Goal: Information Seeking & Learning: Learn about a topic

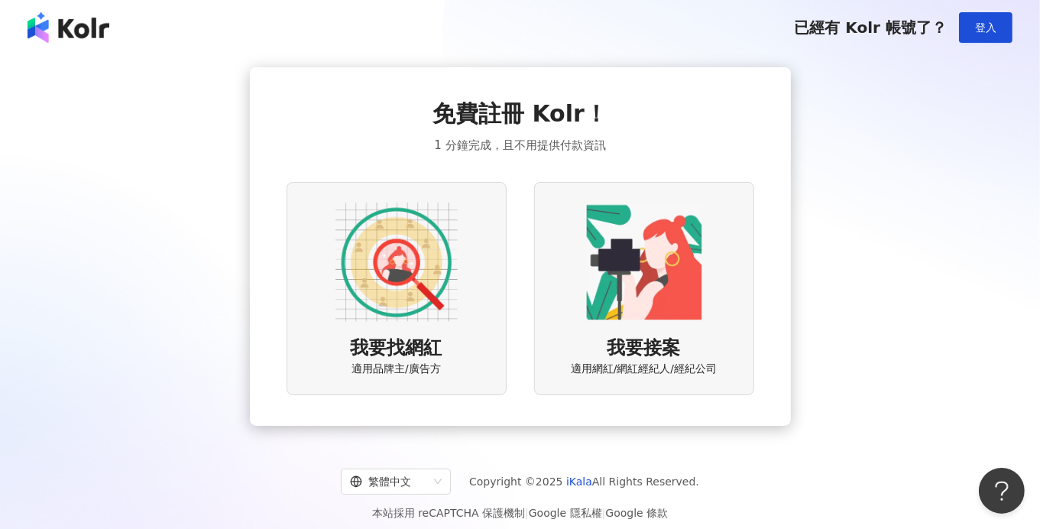
click at [452, 266] on img at bounding box center [396, 262] width 122 height 122
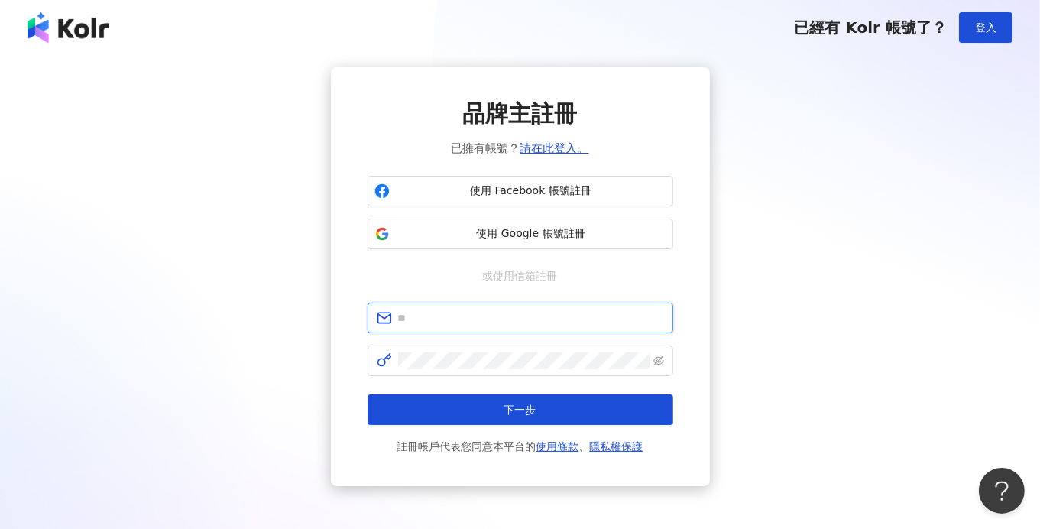
click at [522, 327] on span at bounding box center [521, 318] width 306 height 31
type input "**********"
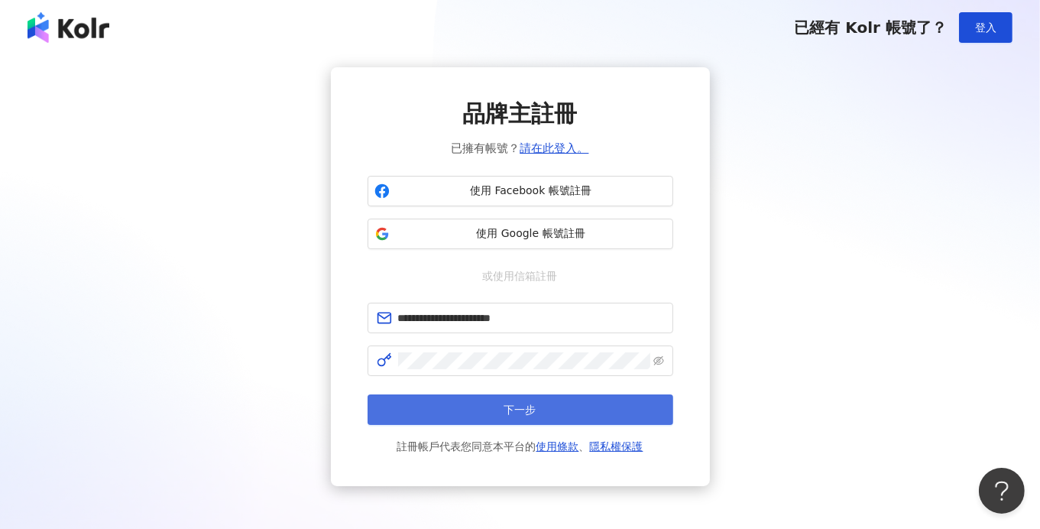
click at [648, 407] on button "下一步" at bounding box center [521, 409] width 306 height 31
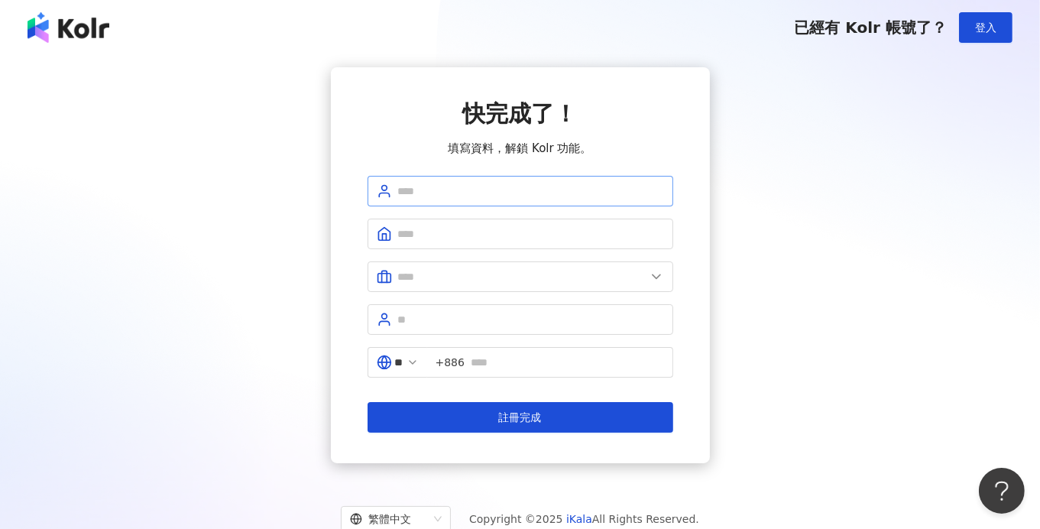
click at [539, 181] on span at bounding box center [521, 191] width 306 height 31
type input "**********"
type input "*"
type input "******"
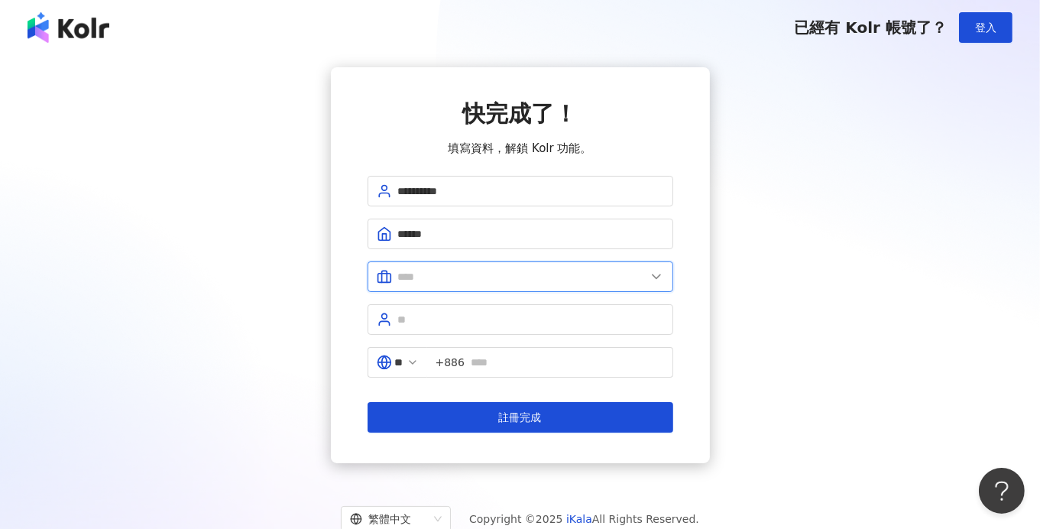
click at [539, 275] on input "text" at bounding box center [522, 276] width 248 height 17
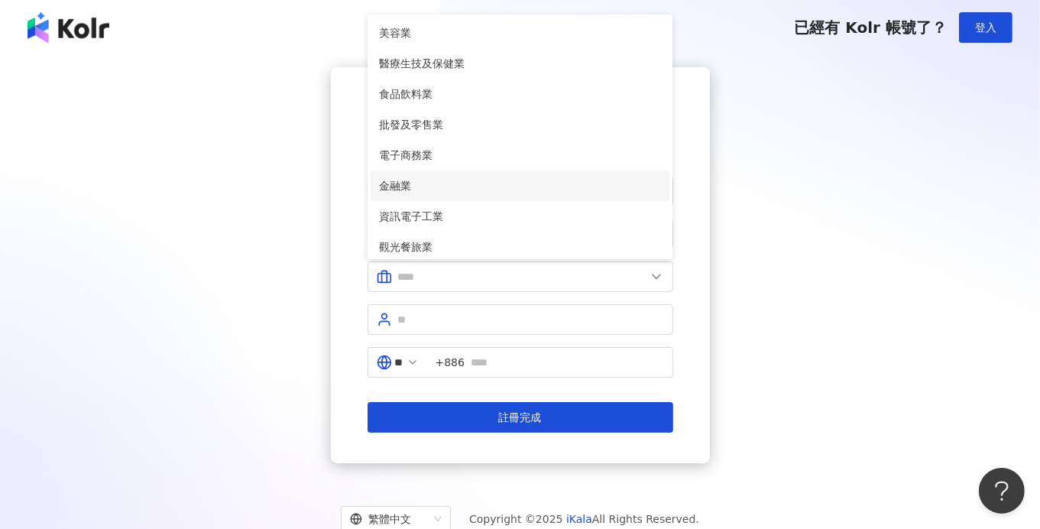
click at [553, 185] on span "金融業" at bounding box center [520, 185] width 281 height 17
type input "***"
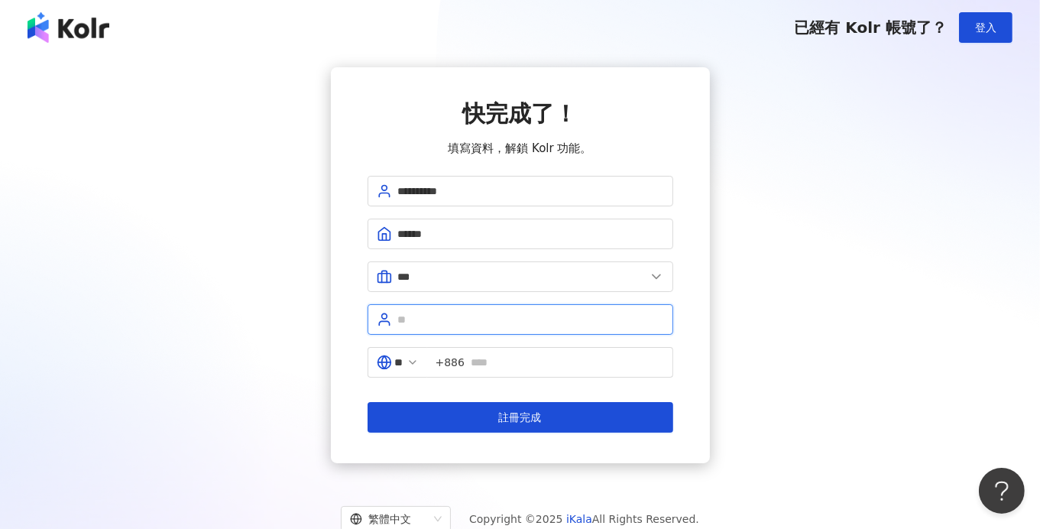
click at [504, 314] on input "text" at bounding box center [531, 319] width 266 height 17
type input "**********"
click at [578, 356] on input "text" at bounding box center [567, 362] width 193 height 17
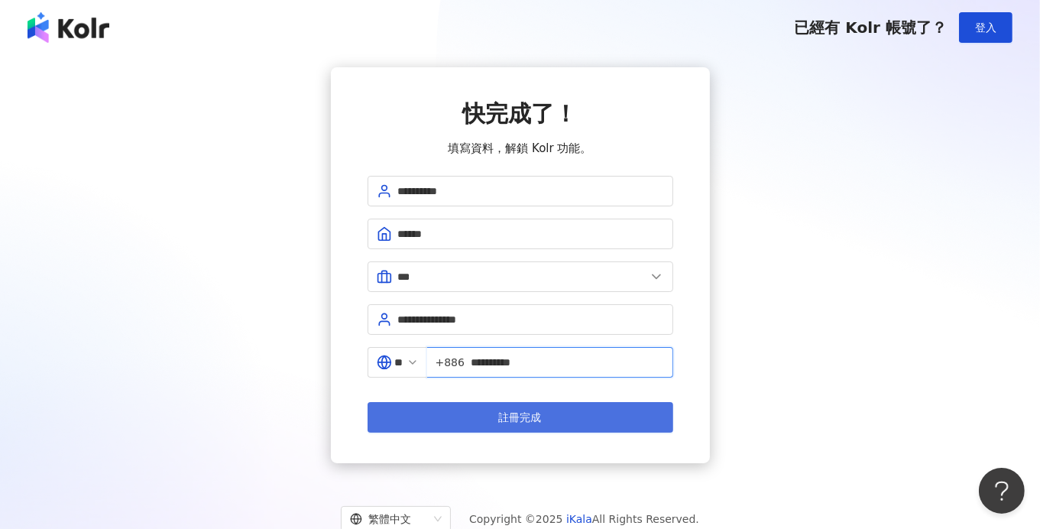
type input "**********"
click at [579, 416] on button "註冊完成" at bounding box center [521, 417] width 306 height 31
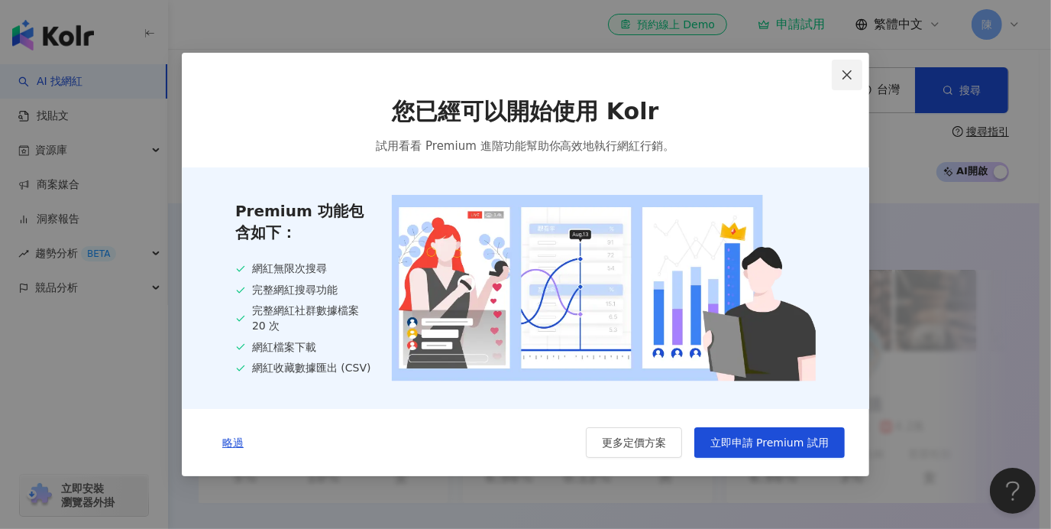
click at [850, 79] on button "Close" at bounding box center [847, 75] width 31 height 31
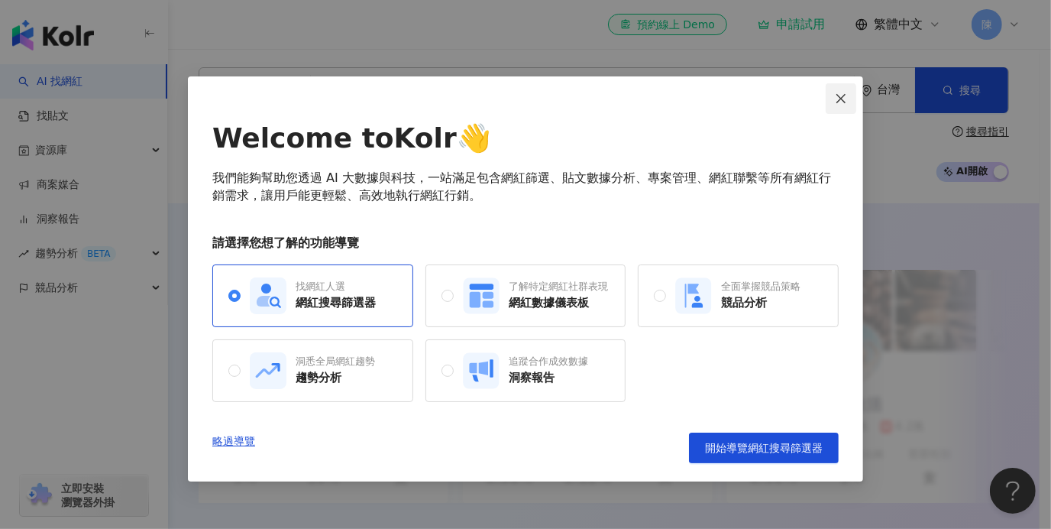
click at [842, 104] on icon "close" at bounding box center [841, 98] width 12 height 12
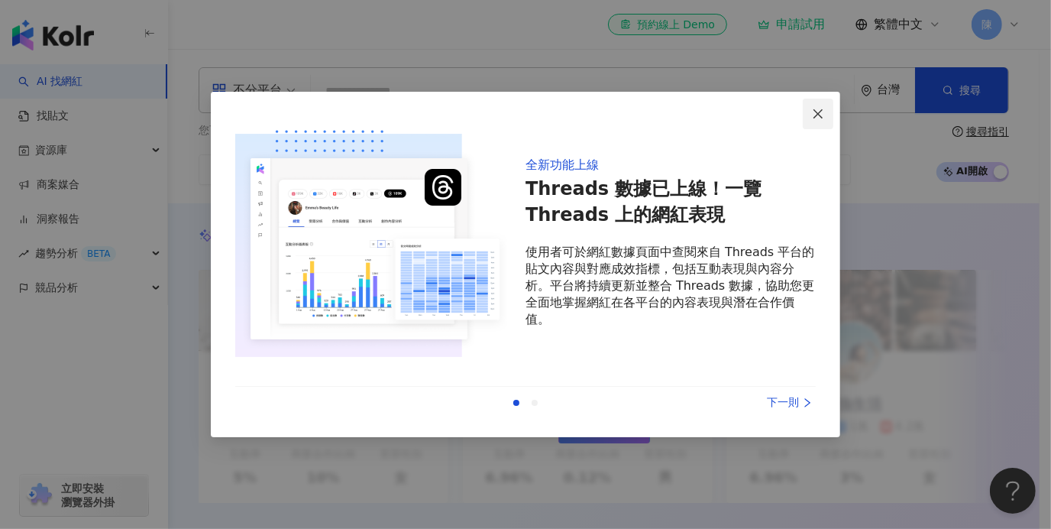
click at [812, 110] on icon "close" at bounding box center [818, 114] width 12 height 12
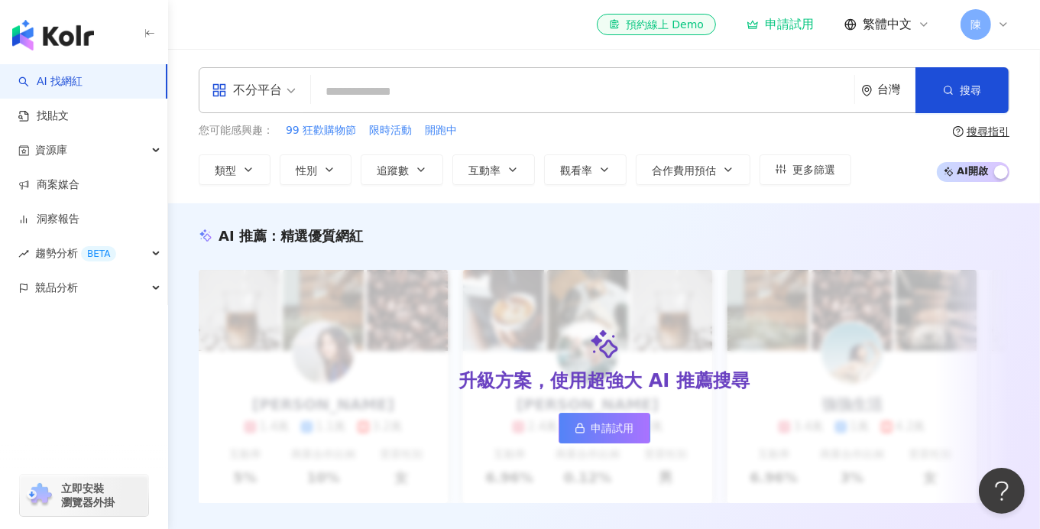
click at [992, 31] on div "陳" at bounding box center [985, 24] width 49 height 31
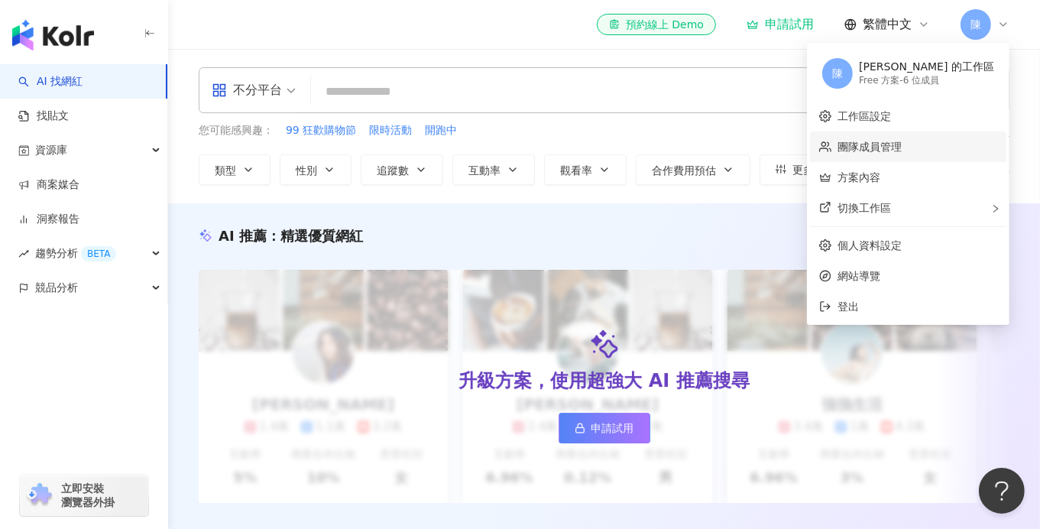
click at [902, 149] on link "團隊成員管理" at bounding box center [870, 147] width 64 height 12
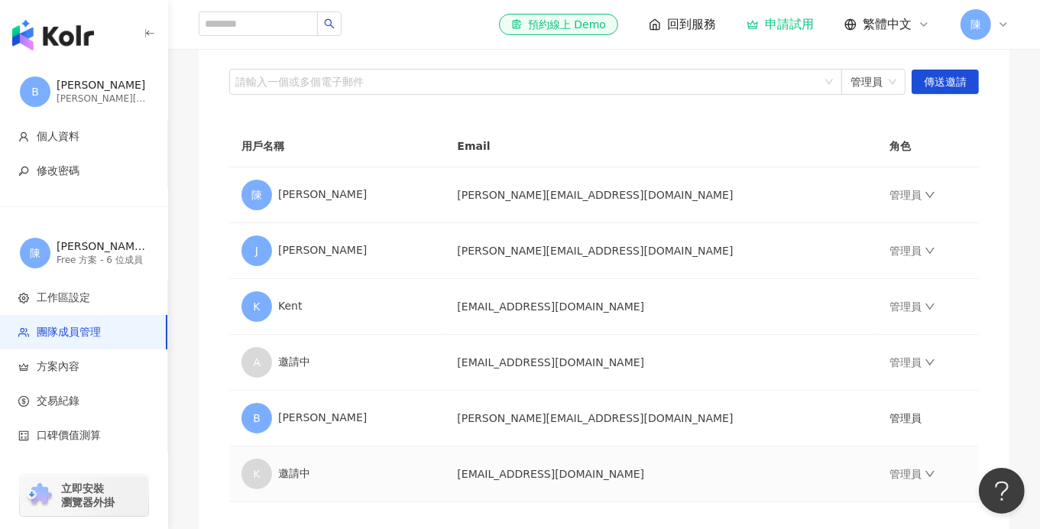
scroll to position [114, 0]
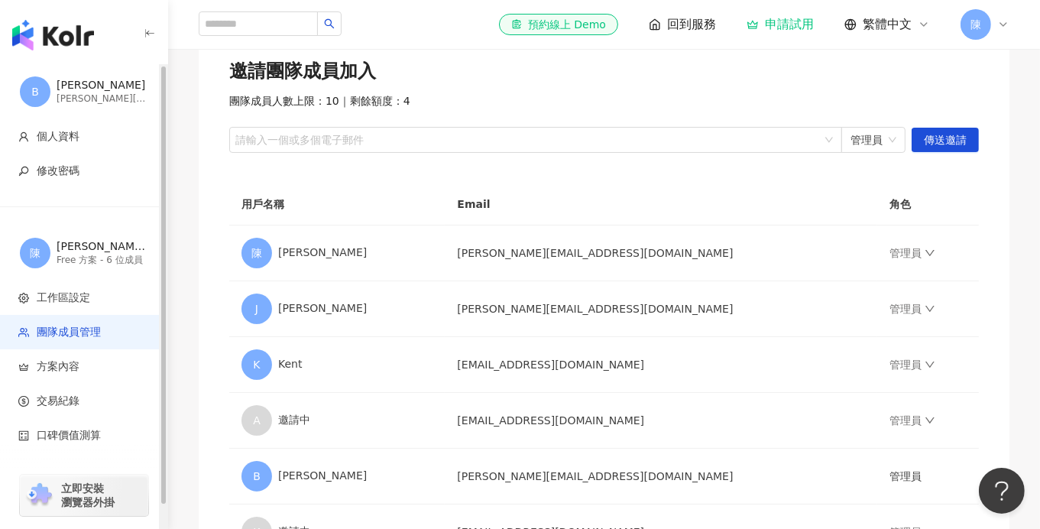
click at [53, 36] on img "button" at bounding box center [53, 35] width 82 height 31
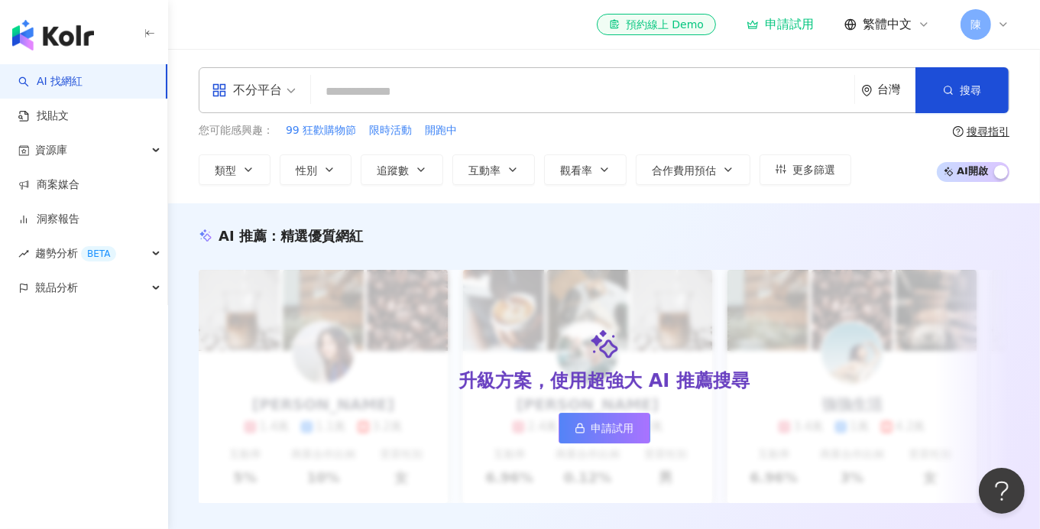
click at [1002, 31] on div "陳" at bounding box center [985, 24] width 49 height 31
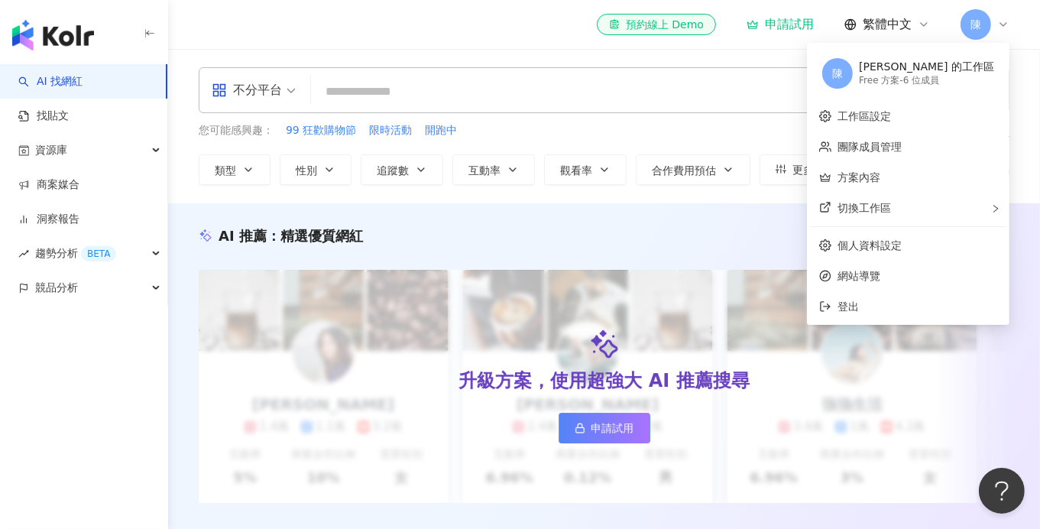
click at [1002, 31] on div "陳" at bounding box center [985, 24] width 49 height 31
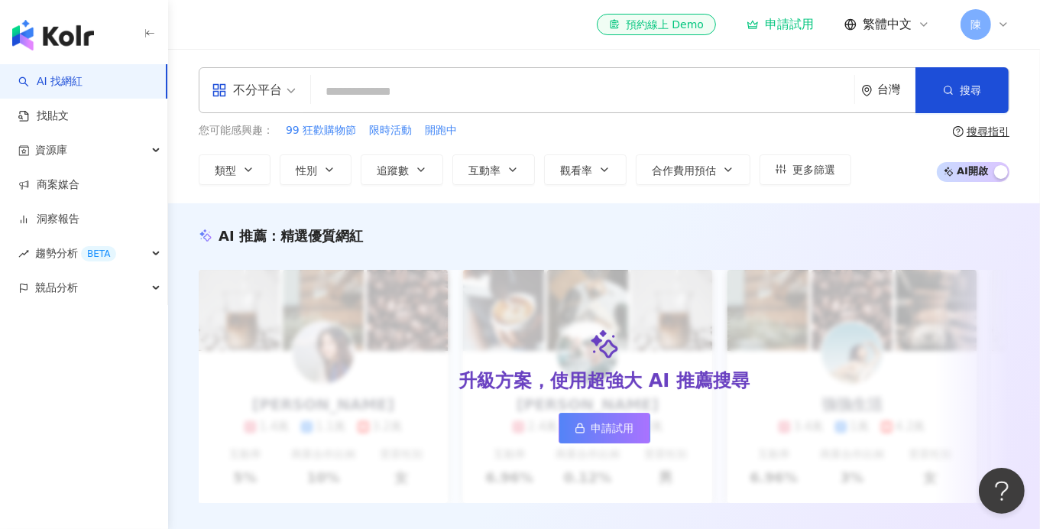
click at [544, 96] on input "search" at bounding box center [582, 91] width 531 height 29
click at [274, 85] on div "不分平台" at bounding box center [247, 90] width 70 height 24
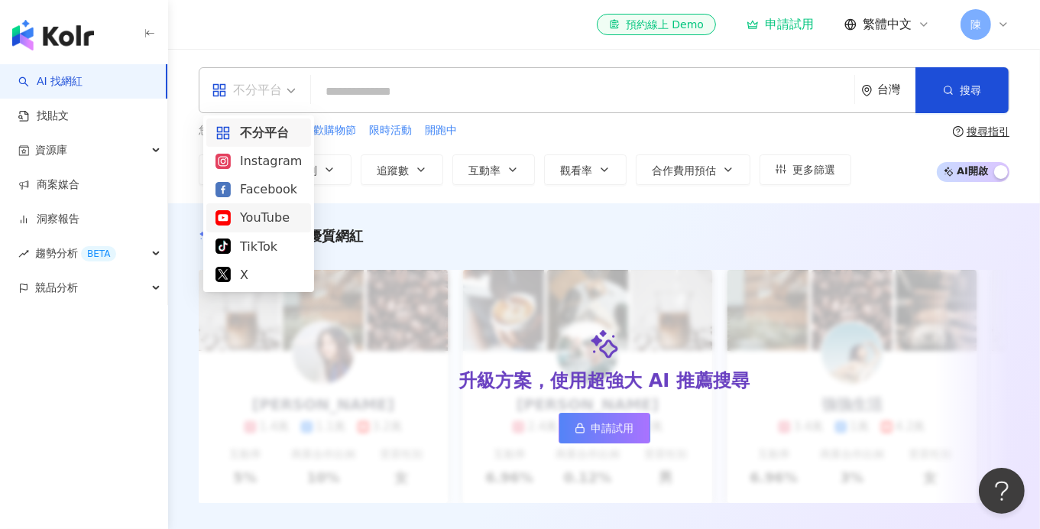
click at [277, 214] on div "YouTube" at bounding box center [258, 217] width 86 height 19
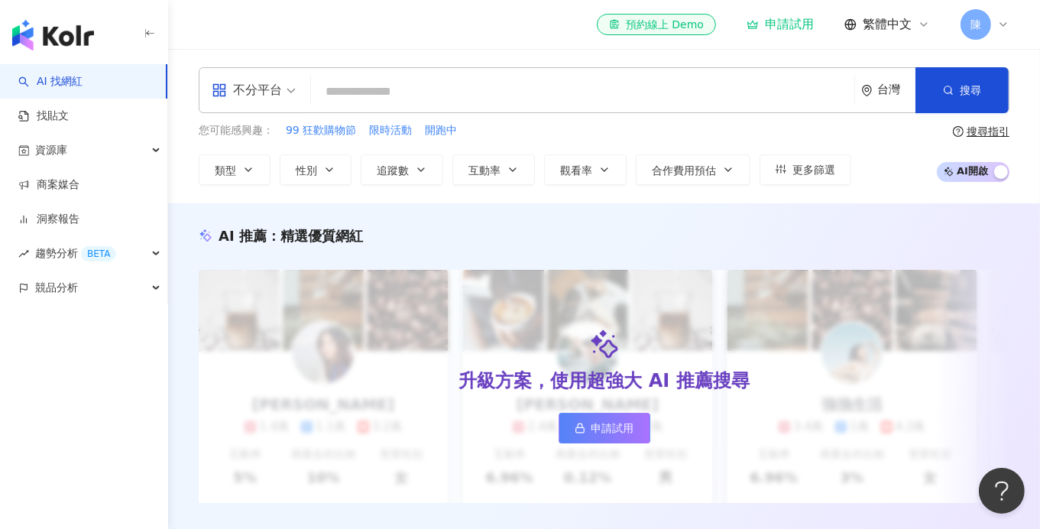
click at [445, 98] on input "search" at bounding box center [582, 91] width 531 height 29
type input "*"
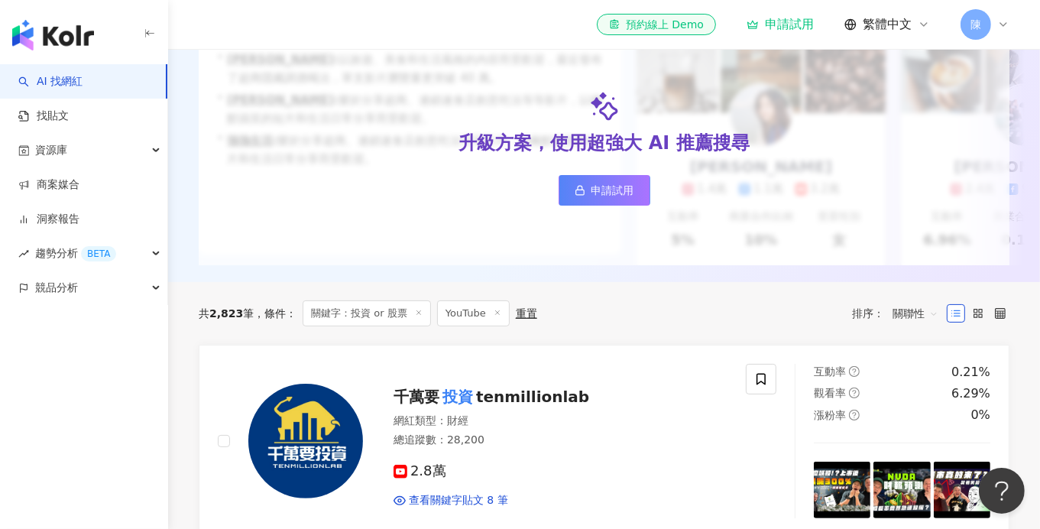
scroll to position [305, 0]
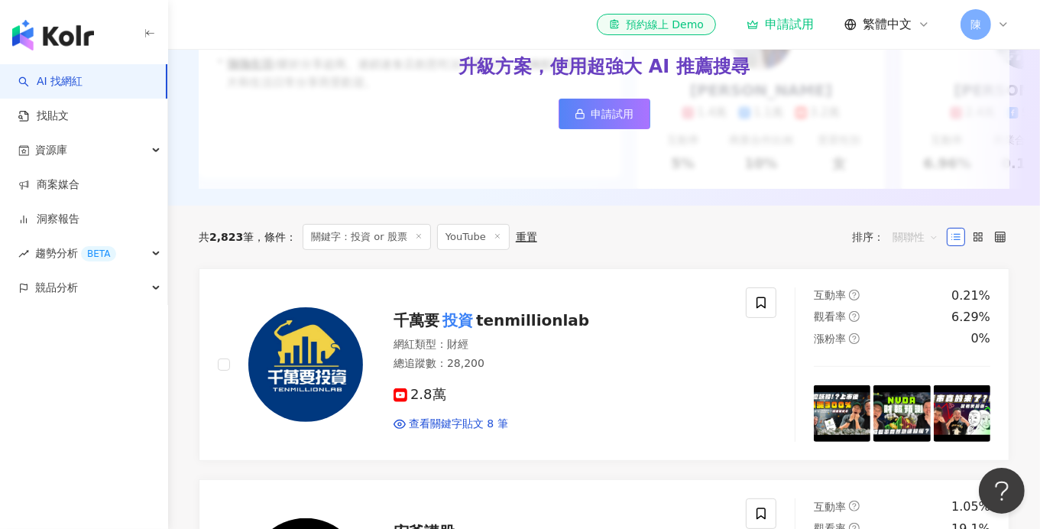
click at [918, 249] on span "關聯性" at bounding box center [916, 237] width 46 height 24
type input "********"
click at [914, 330] on div "漲粉率" at bounding box center [915, 330] width 38 height 17
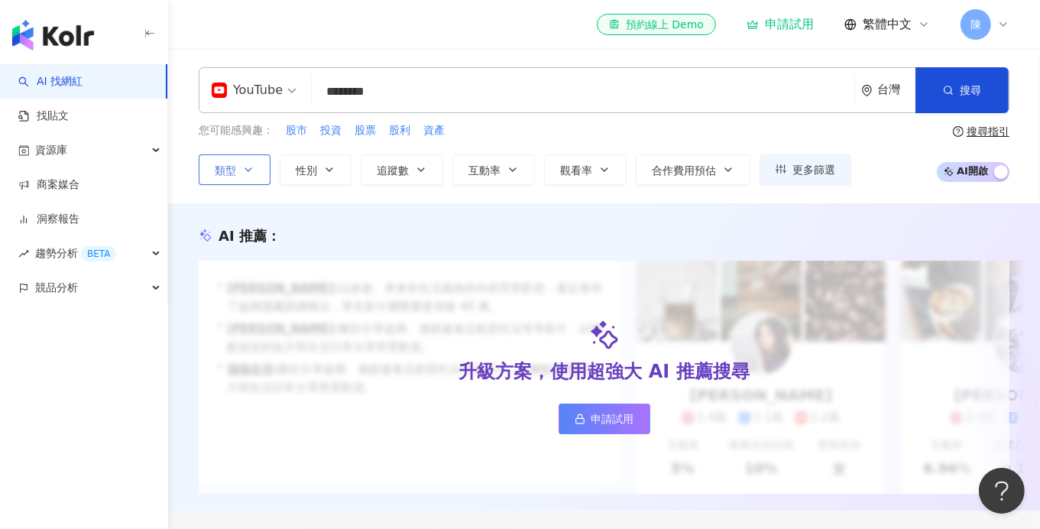
click at [258, 162] on button "類型" at bounding box center [235, 169] width 72 height 31
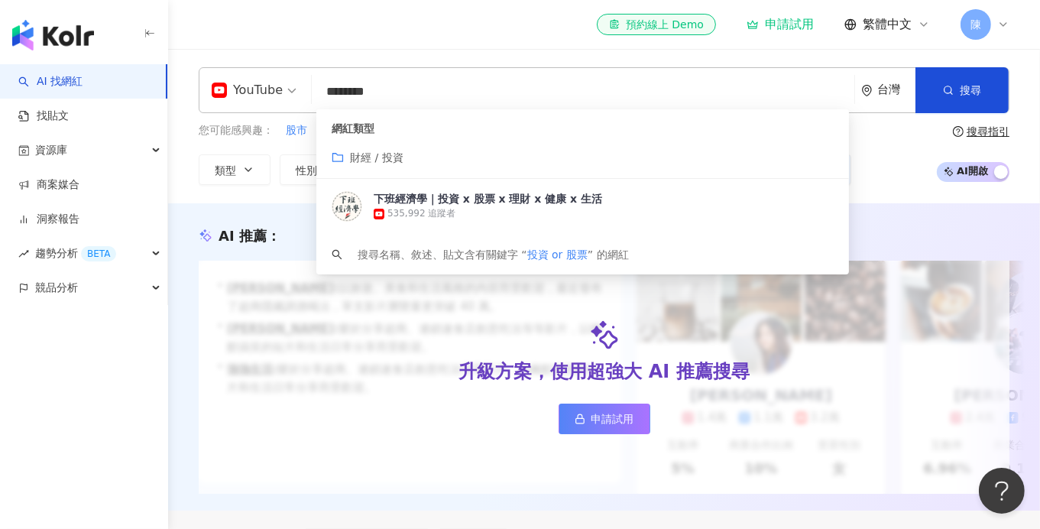
drag, startPoint x: 477, startPoint y: 93, endPoint x: 293, endPoint y: 96, distance: 183.4
click at [293, 96] on div "YouTube ******** 台灣 搜尋 customizedTag 網紅類型 財經 / 投資 下班經濟學｜投資 x 股票 x 理財 x 健康 x 生活 …" at bounding box center [604, 90] width 811 height 46
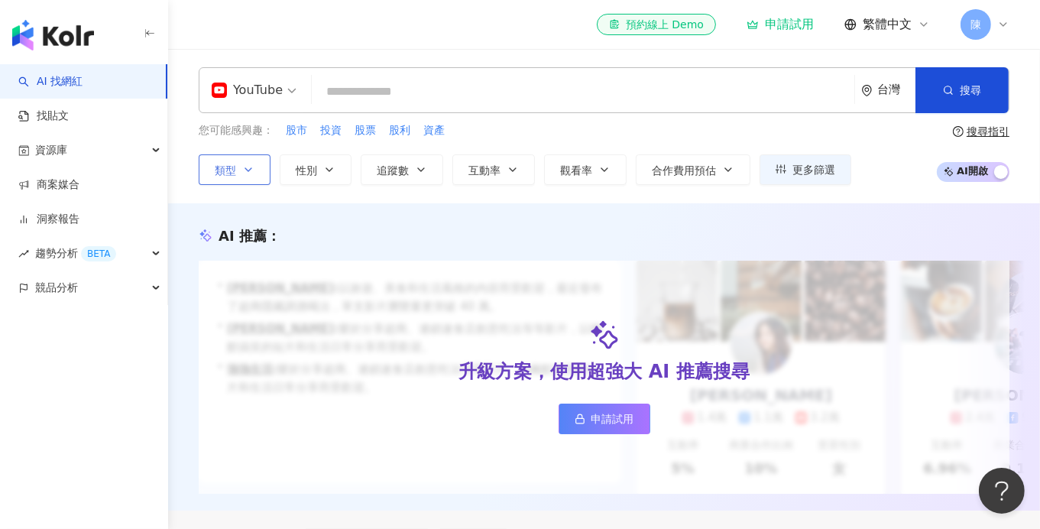
click at [244, 165] on icon "button" at bounding box center [248, 170] width 12 height 12
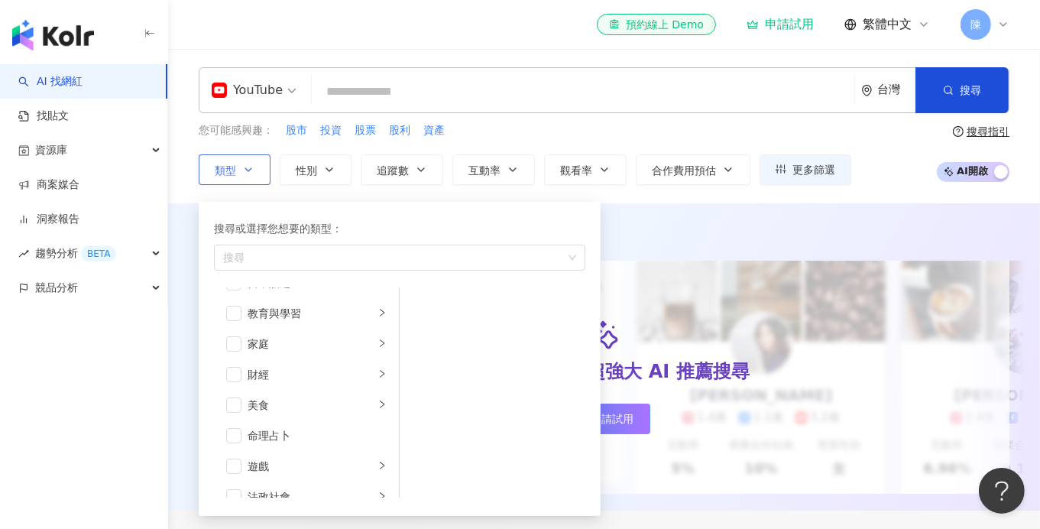
scroll to position [130, 0]
click at [224, 358] on li "財經" at bounding box center [306, 359] width 179 height 31
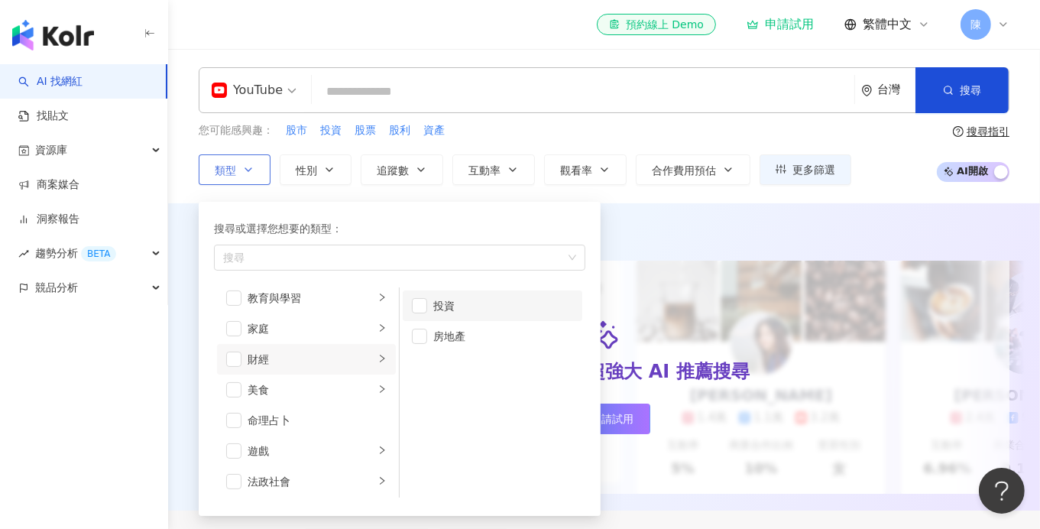
click at [426, 309] on li "投資" at bounding box center [493, 305] width 180 height 31
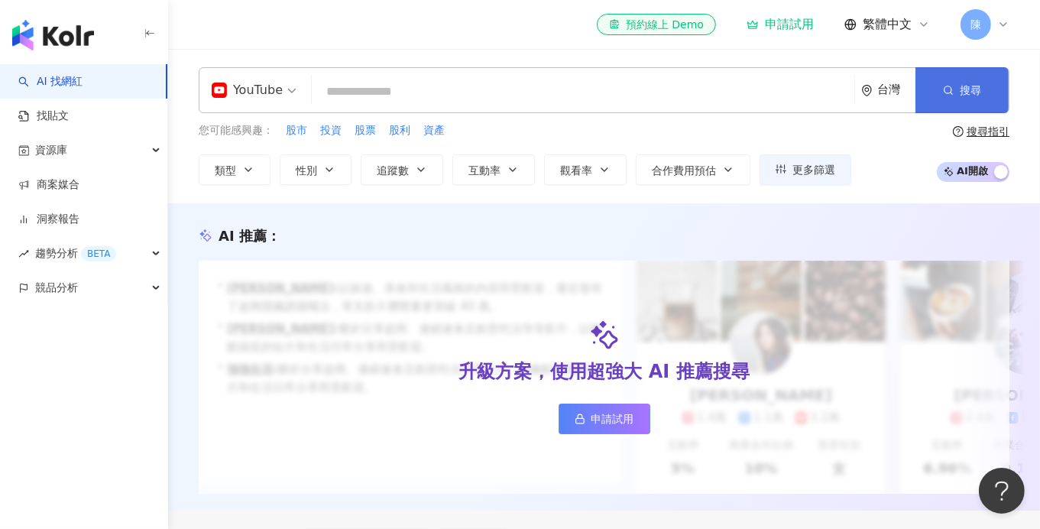
click at [957, 102] on button "搜尋" at bounding box center [961, 90] width 93 height 46
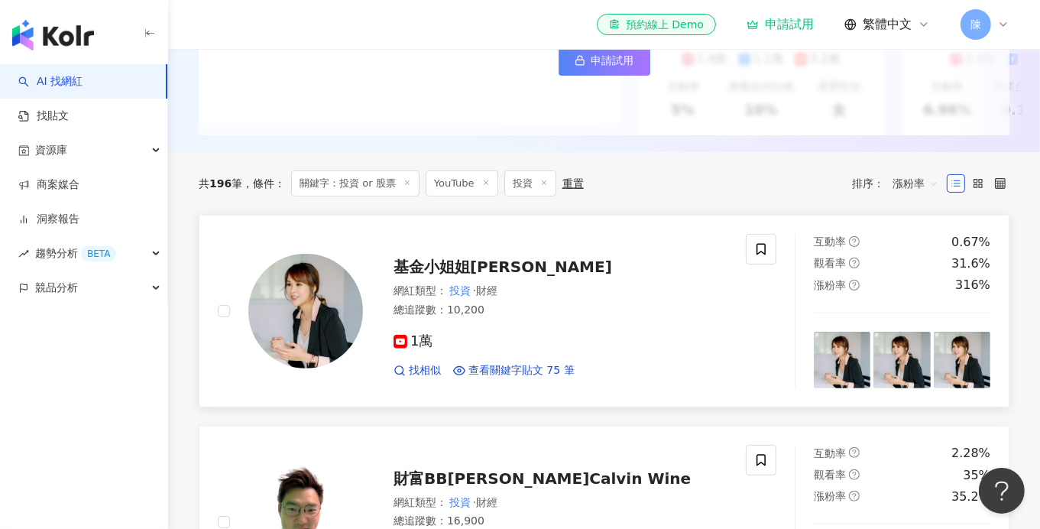
scroll to position [458, 0]
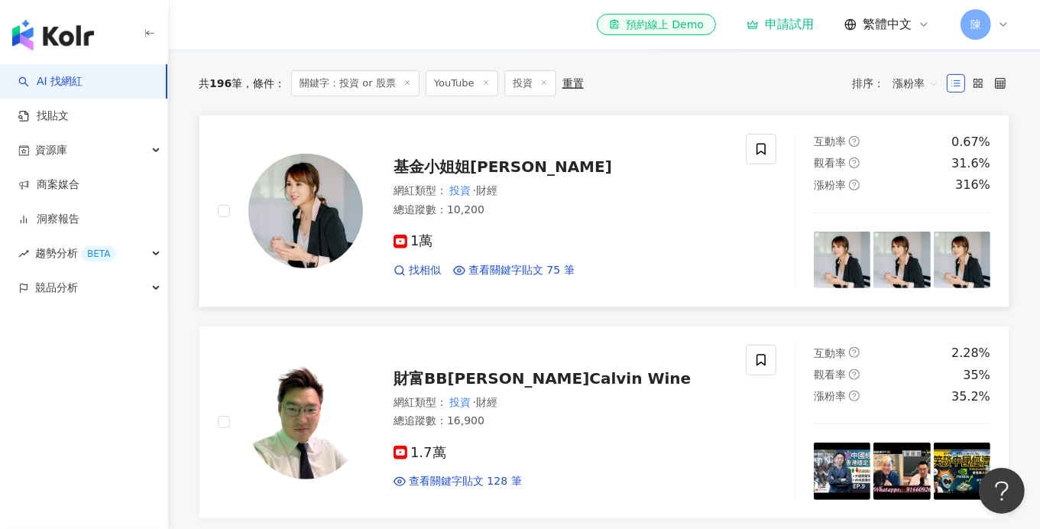
click at [482, 176] on span "基金小姐姐詹璇依" at bounding box center [503, 166] width 219 height 18
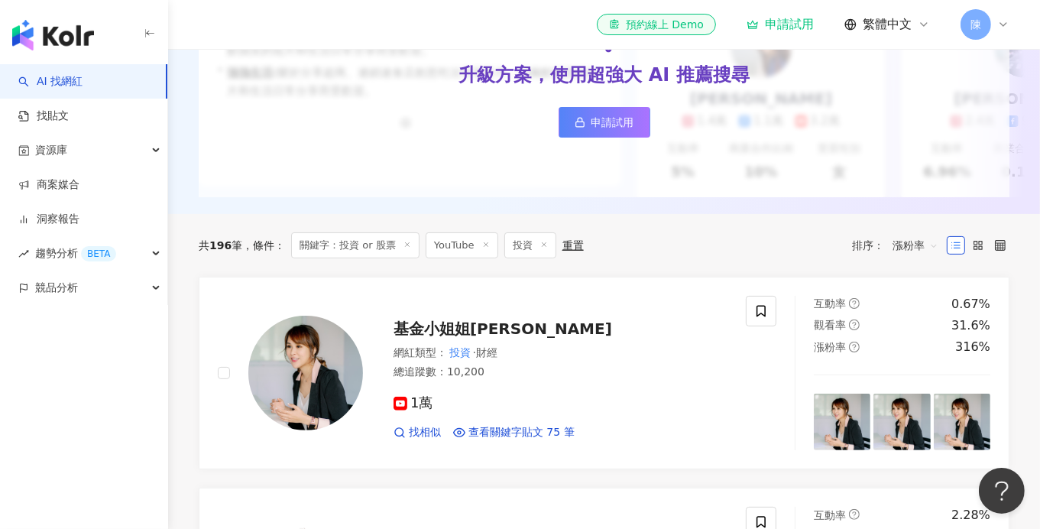
scroll to position [0, 0]
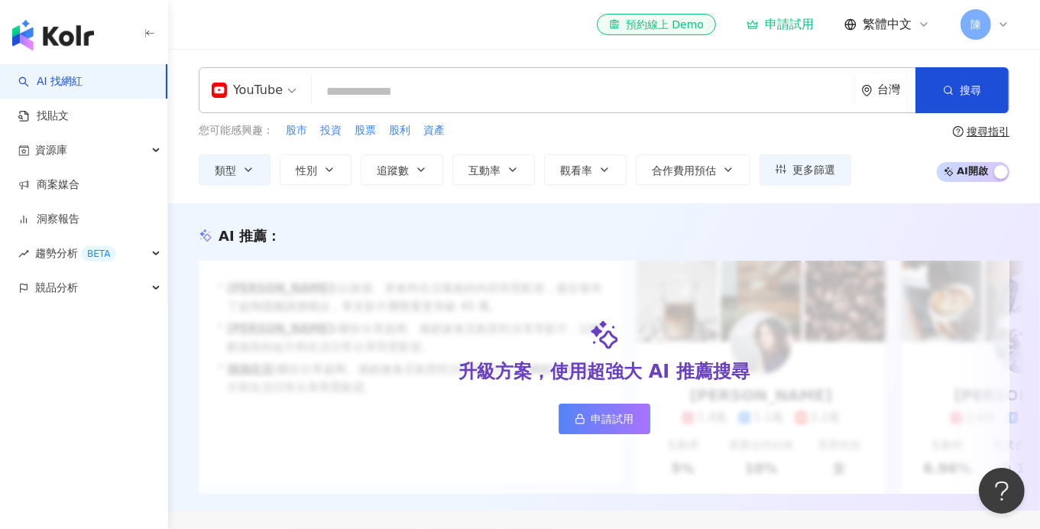
click at [275, 87] on div "YouTube" at bounding box center [247, 90] width 71 height 24
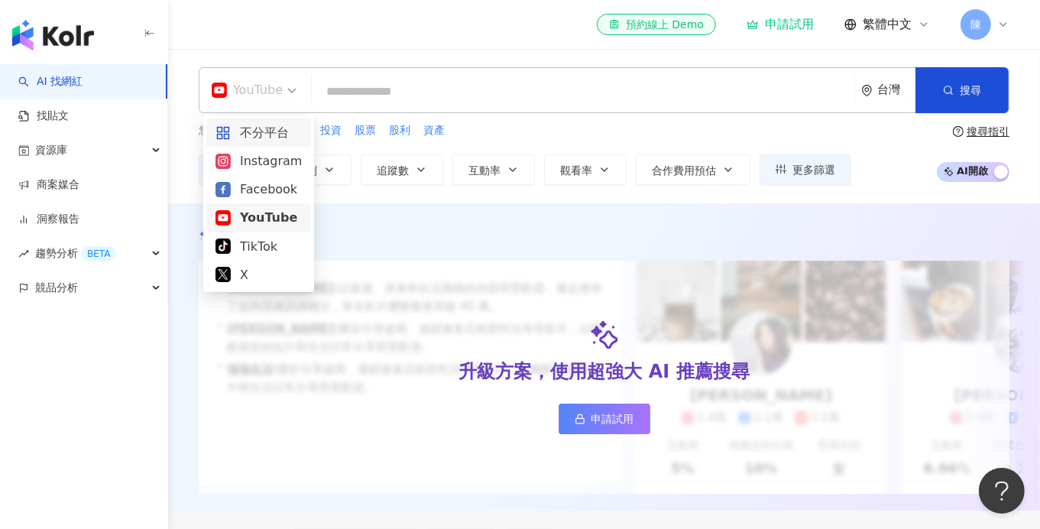
click at [267, 128] on div "不分平台" at bounding box center [258, 132] width 86 height 19
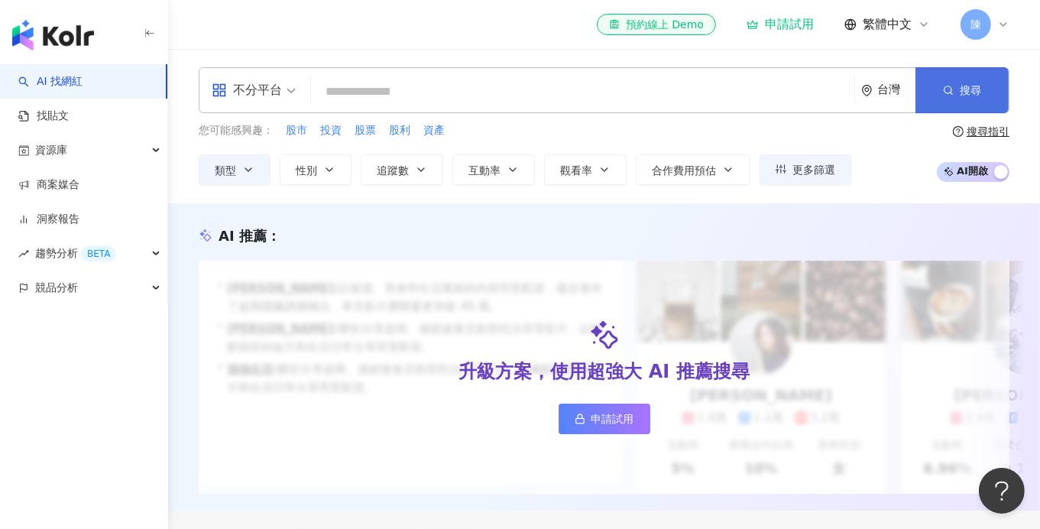
click at [946, 96] on span "button" at bounding box center [948, 90] width 11 height 12
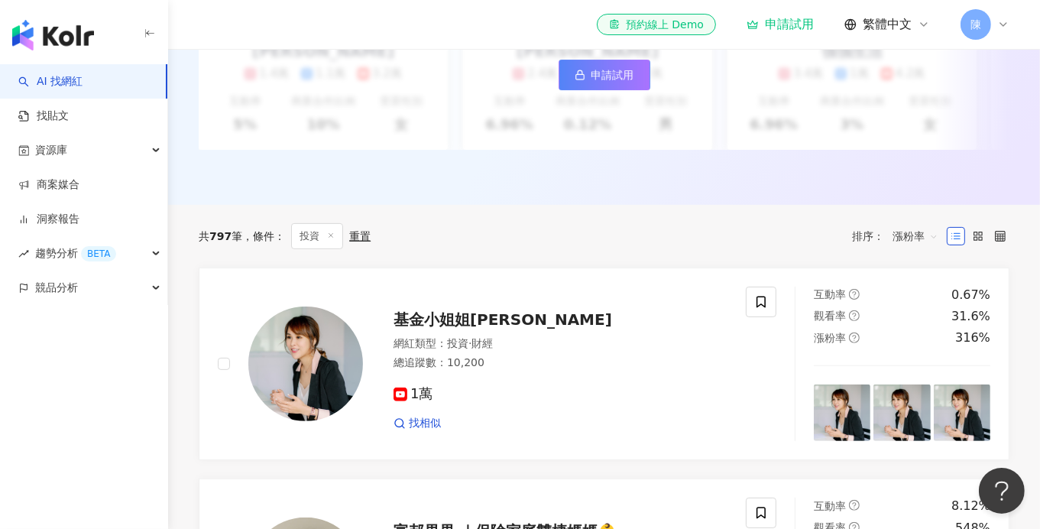
scroll to position [382, 0]
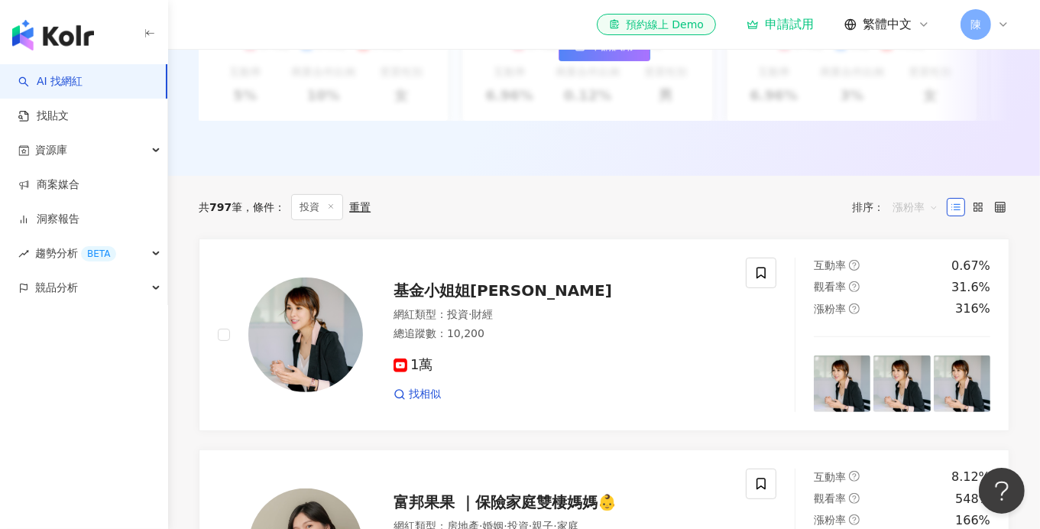
click at [906, 212] on span "漲粉率" at bounding box center [916, 207] width 46 height 24
click at [874, 219] on div "排序： 漲粉率" at bounding box center [899, 207] width 95 height 24
click at [1003, 216] on label at bounding box center [1000, 207] width 18 height 18
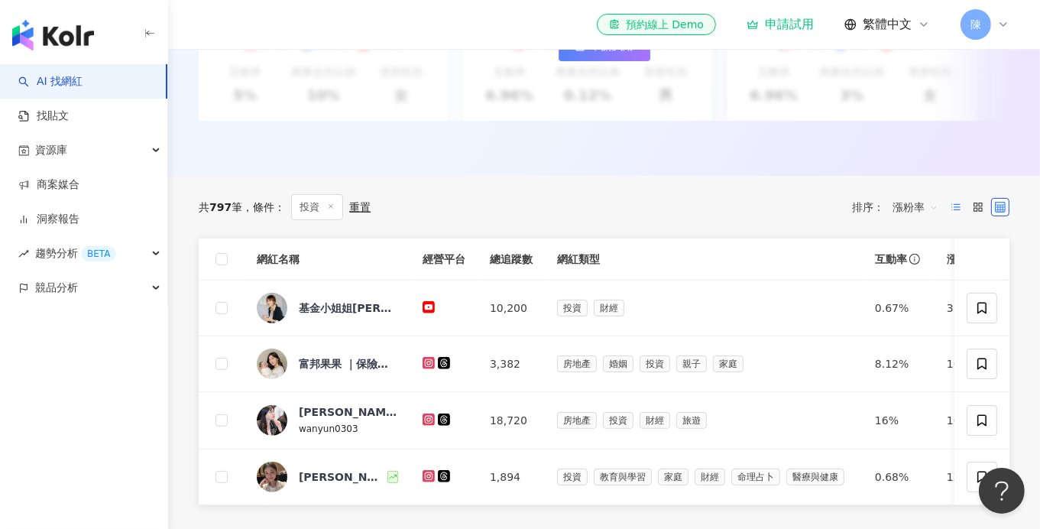
click at [954, 216] on label at bounding box center [956, 207] width 18 height 18
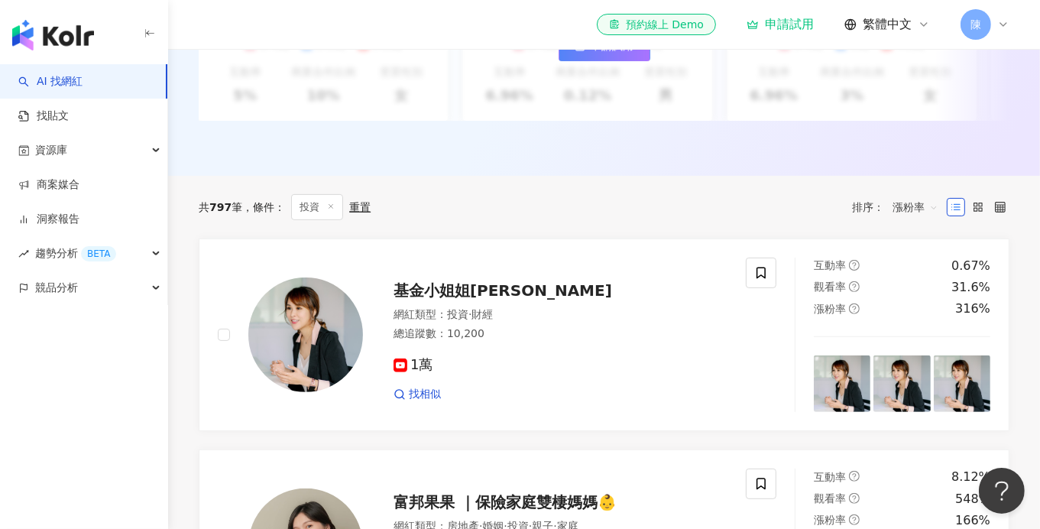
scroll to position [76, 0]
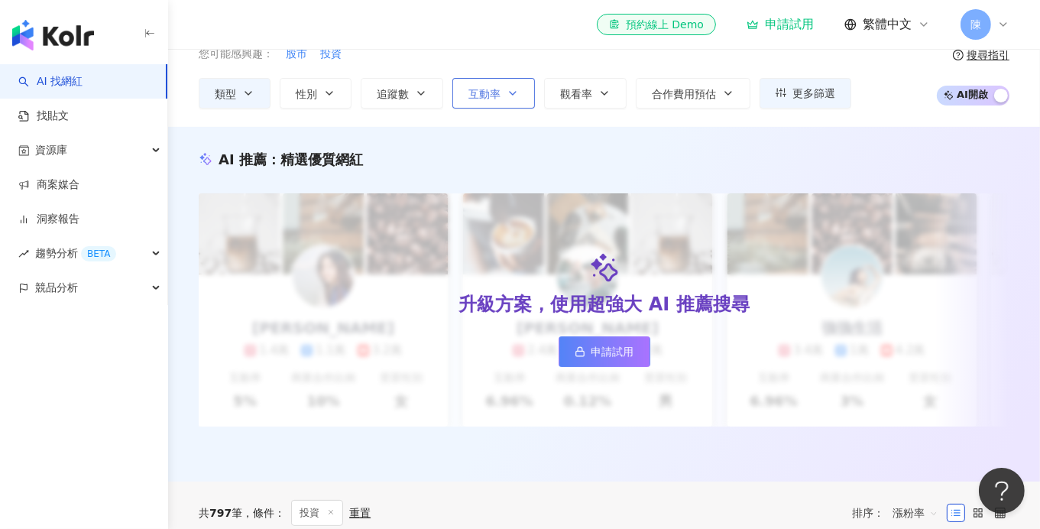
click at [508, 103] on button "互動率" at bounding box center [493, 93] width 83 height 31
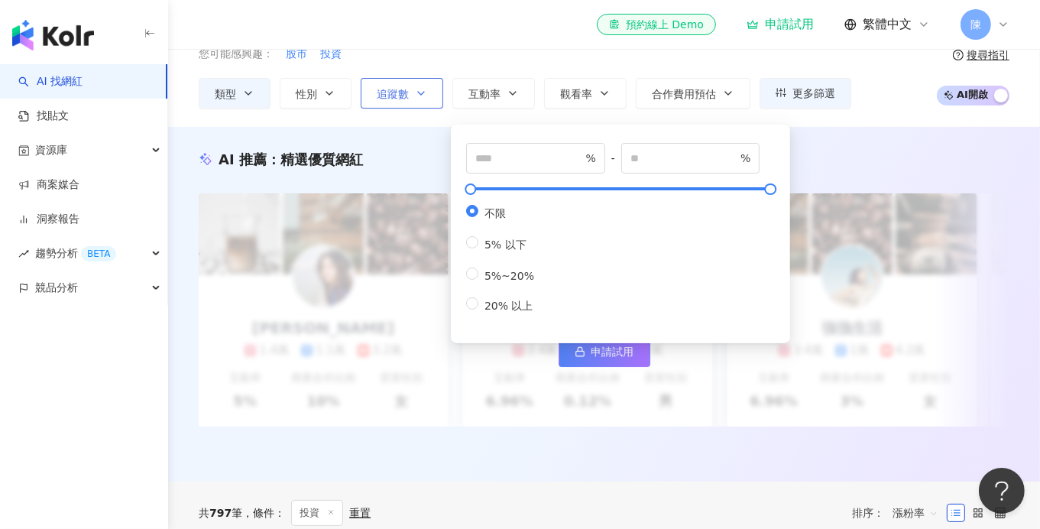
click at [403, 96] on span "追蹤數" at bounding box center [393, 94] width 32 height 12
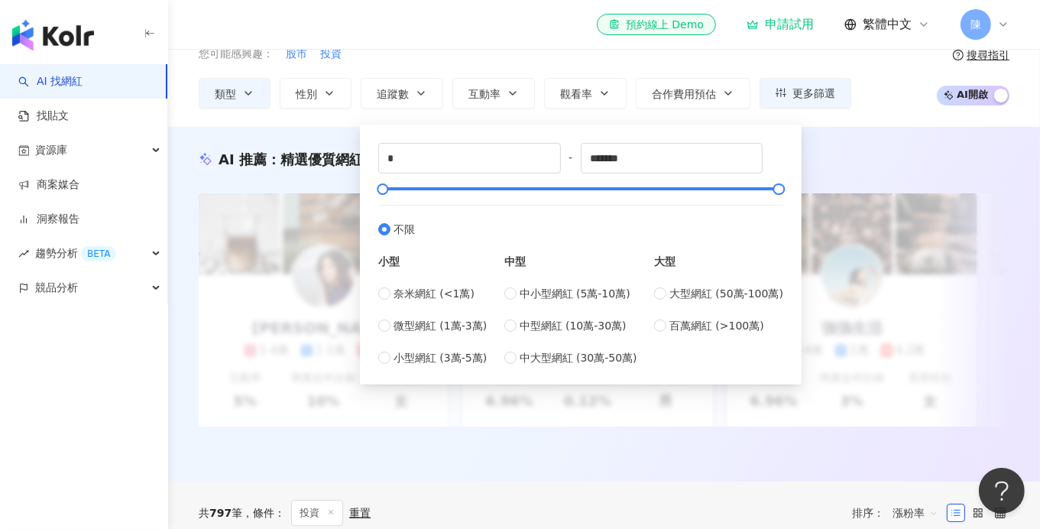
scroll to position [0, 0]
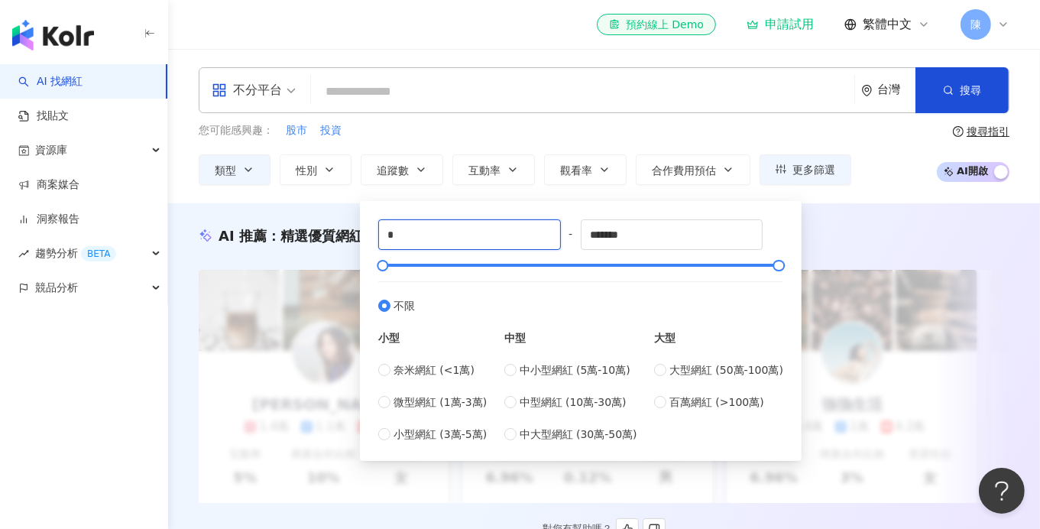
drag, startPoint x: 475, startPoint y: 234, endPoint x: 336, endPoint y: 236, distance: 138.3
type input "*"
type input "*****"
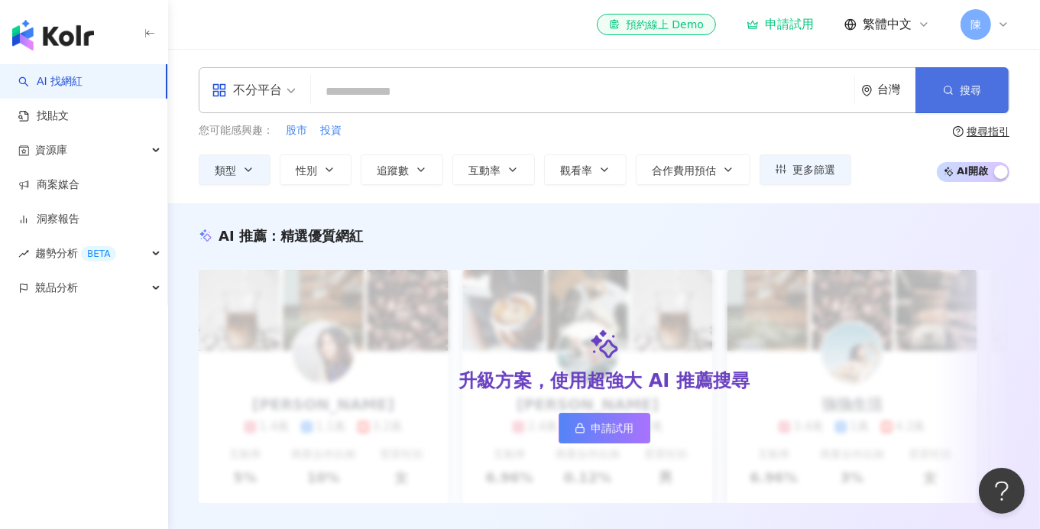
click at [935, 96] on button "搜尋" at bounding box center [961, 90] width 93 height 46
click at [423, 170] on icon "button" at bounding box center [421, 170] width 12 height 12
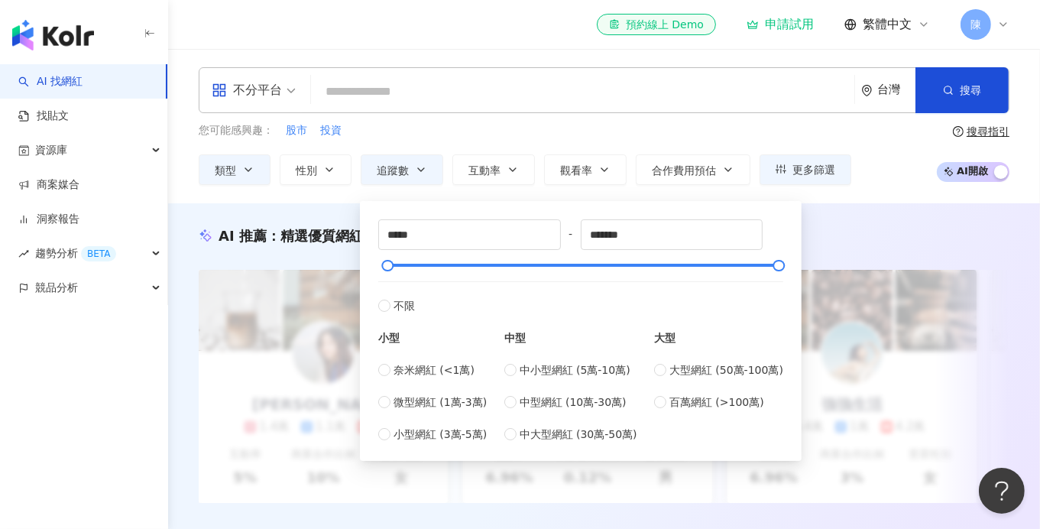
click at [444, 133] on div "您可能感興趣： 股市 投資" at bounding box center [525, 130] width 653 height 17
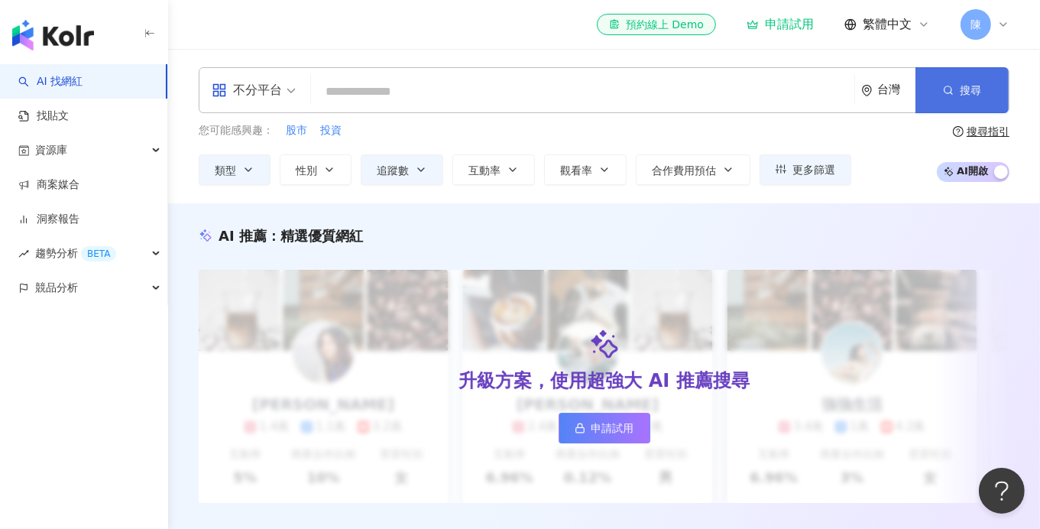
click at [931, 86] on button "搜尋" at bounding box center [961, 90] width 93 height 46
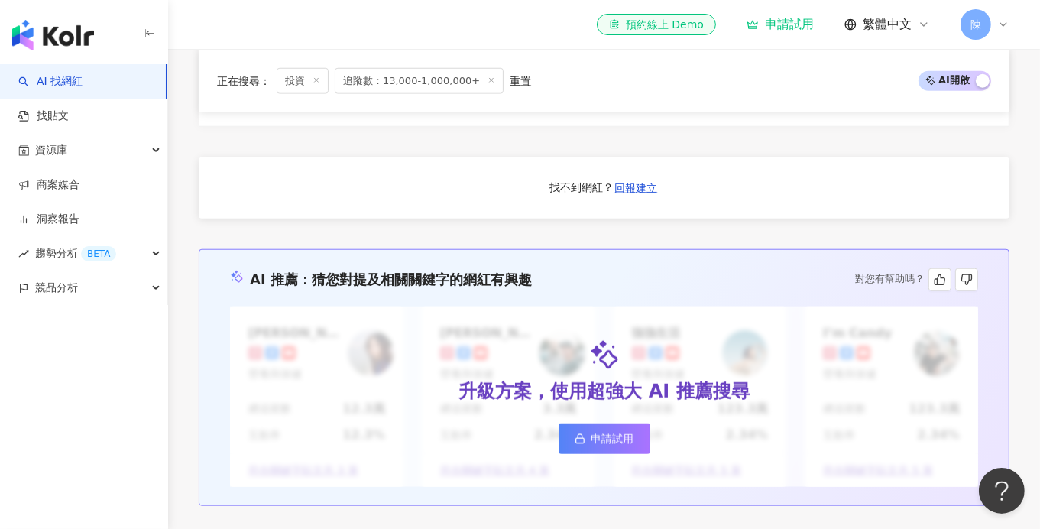
scroll to position [1357, 0]
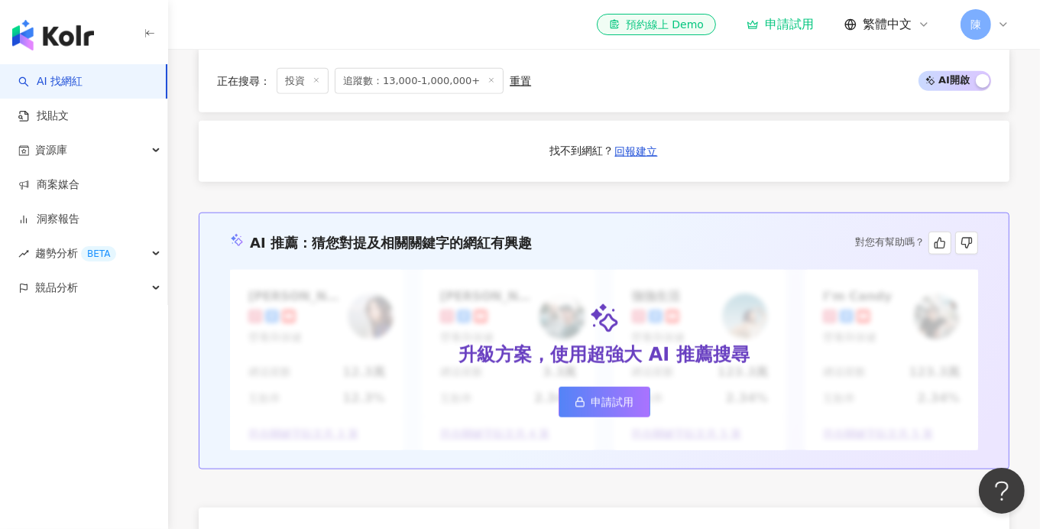
click at [614, 408] on span "申請試用" at bounding box center [612, 402] width 43 height 12
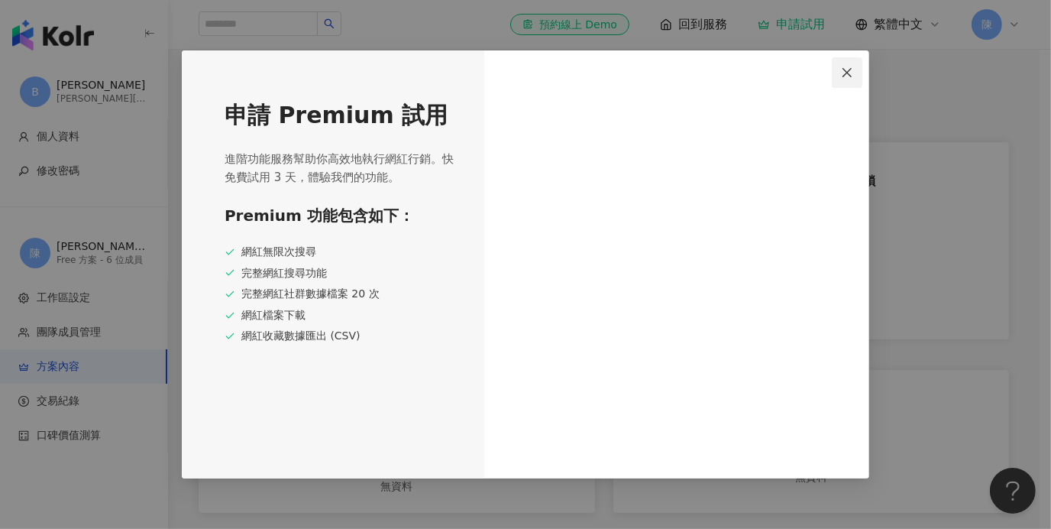
click at [847, 66] on icon "close" at bounding box center [847, 72] width 12 height 12
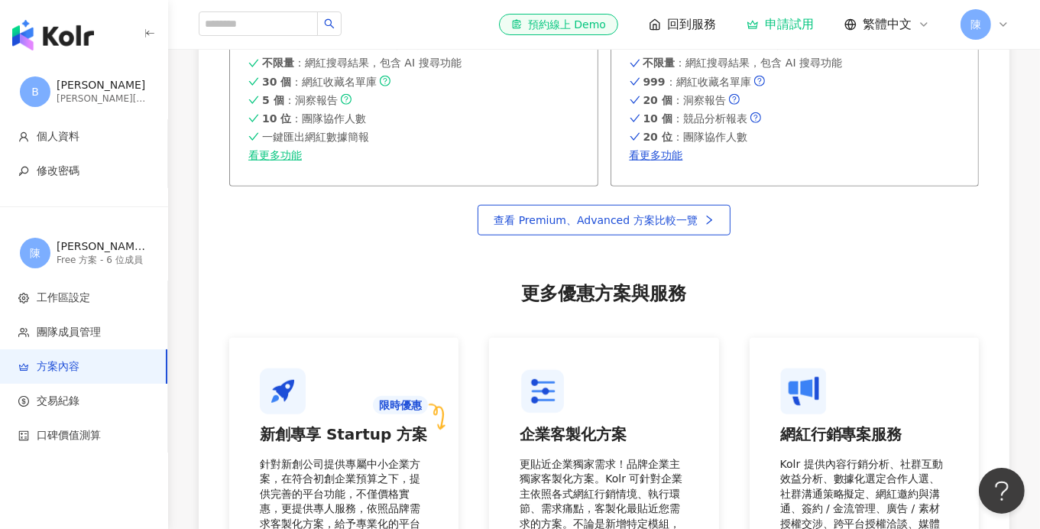
scroll to position [1264, 0]
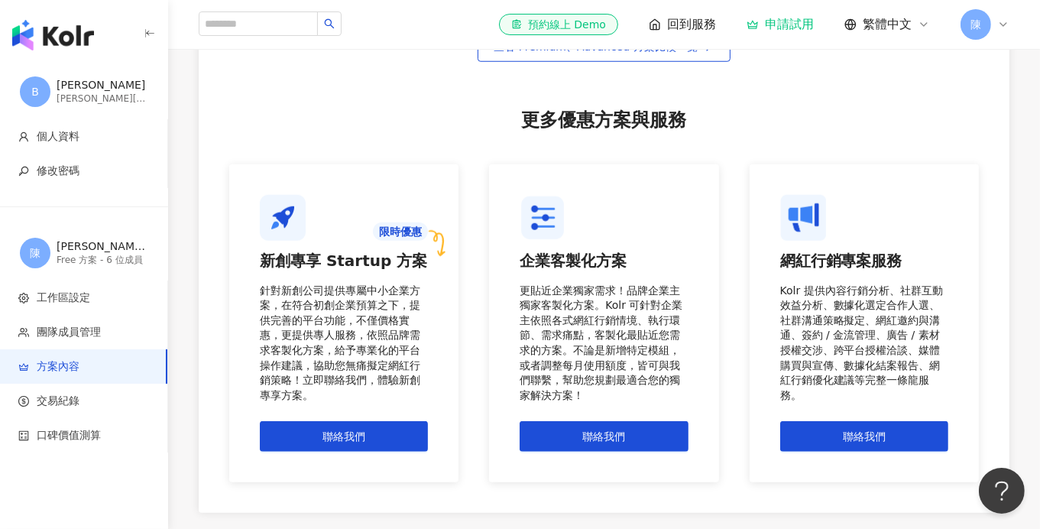
click at [61, 31] on img "button" at bounding box center [53, 35] width 82 height 31
